Goal: Communication & Community: Answer question/provide support

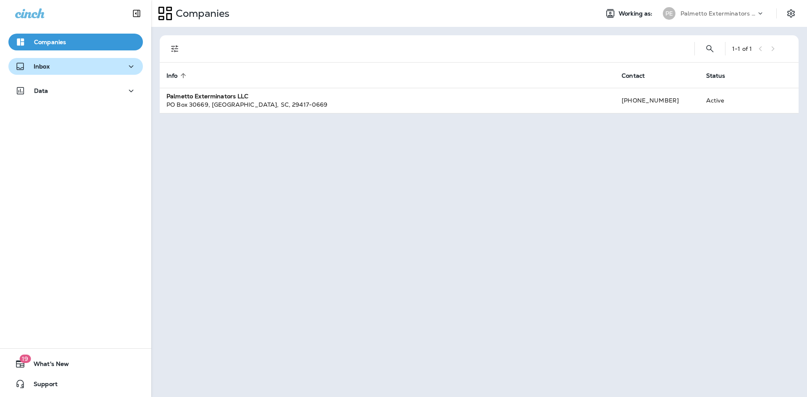
click at [71, 67] on div "Inbox" at bounding box center [75, 66] width 121 height 11
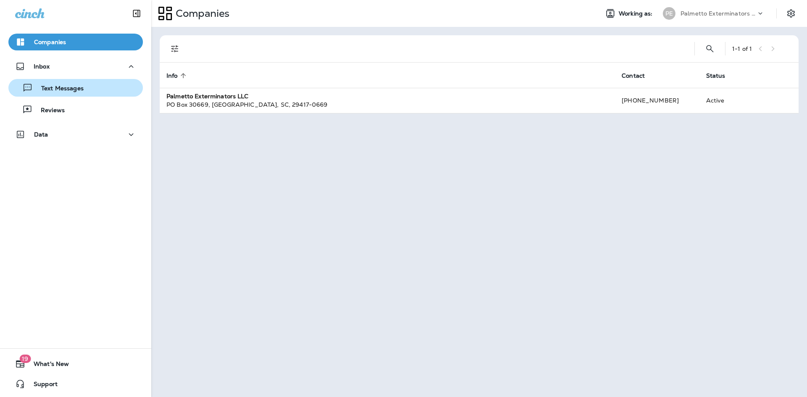
click at [91, 90] on div "Text Messages" at bounding box center [76, 88] width 128 height 13
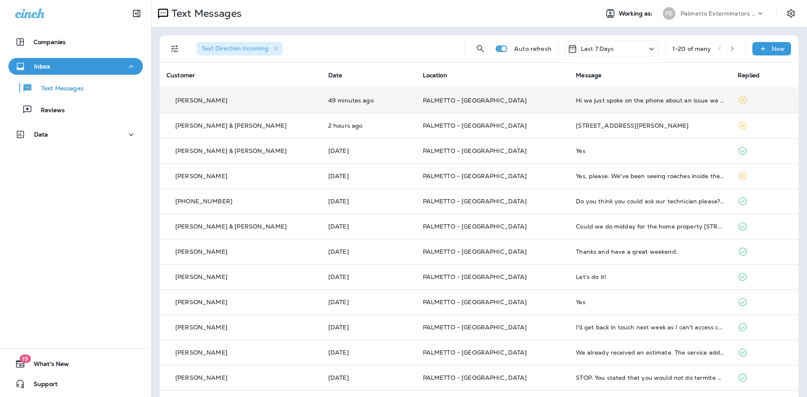
click at [231, 105] on div "[PERSON_NAME]" at bounding box center [240, 100] width 148 height 9
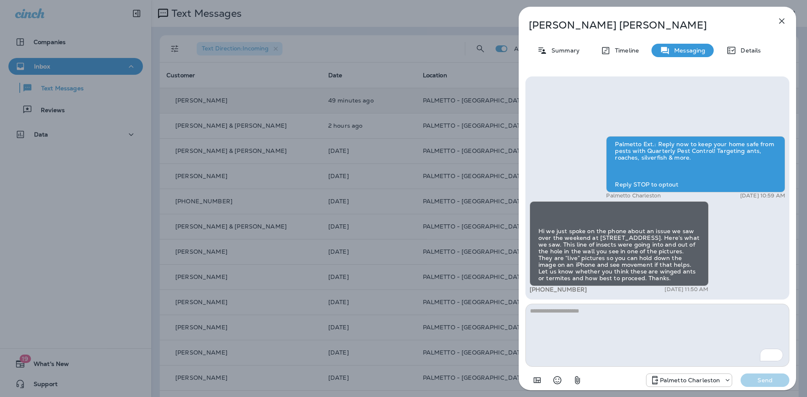
scroll to position [-357, 0]
click at [545, 205] on img at bounding box center [541, 208] width 7 height 7
click at [545, 217] on img at bounding box center [541, 220] width 7 height 7
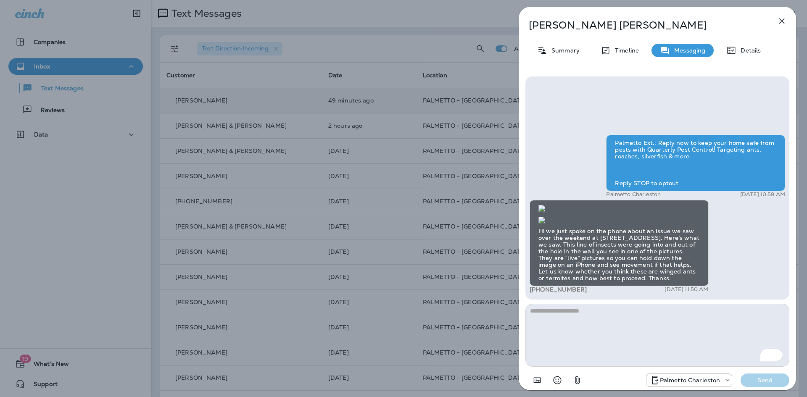
click at [782, 22] on icon "button" at bounding box center [782, 21] width 10 height 10
